Goal: Information Seeking & Learning: Check status

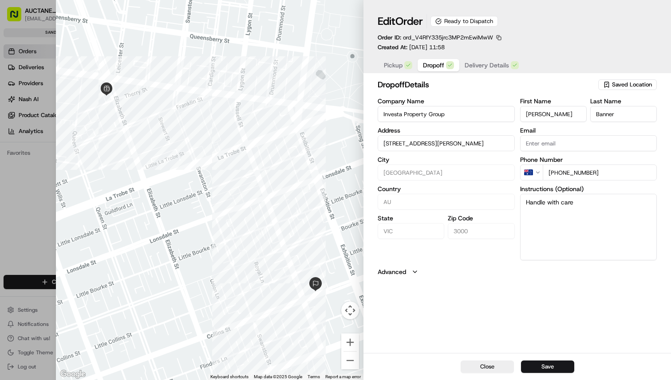
click at [445, 68] on button "Dropoff" at bounding box center [439, 65] width 42 height 12
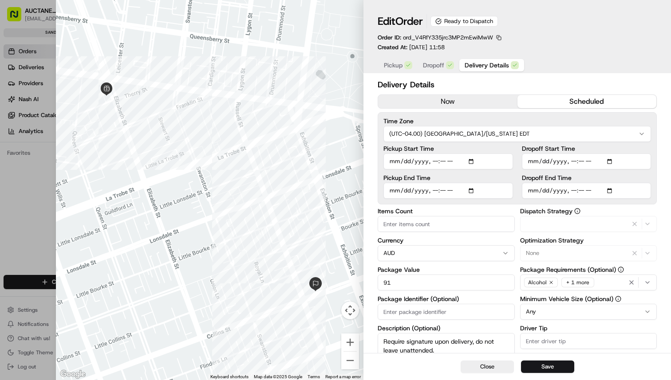
click at [484, 67] on span "Delivery Details" at bounding box center [487, 65] width 44 height 9
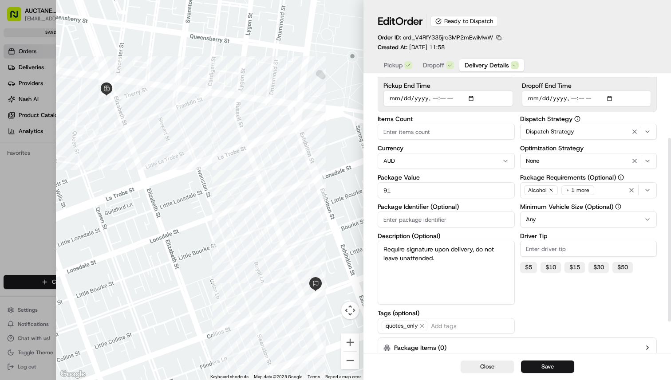
scroll to position [139, 0]
